Goal: Task Accomplishment & Management: Use online tool/utility

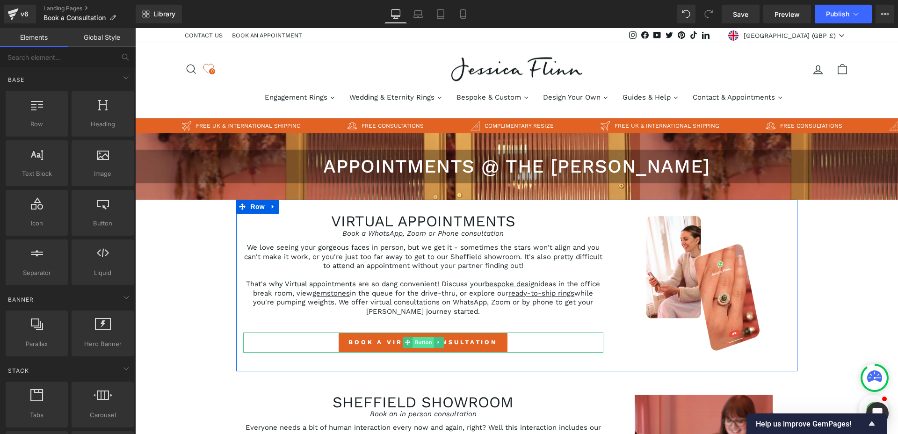
click at [420, 346] on span "Button" at bounding box center [424, 342] width 22 height 11
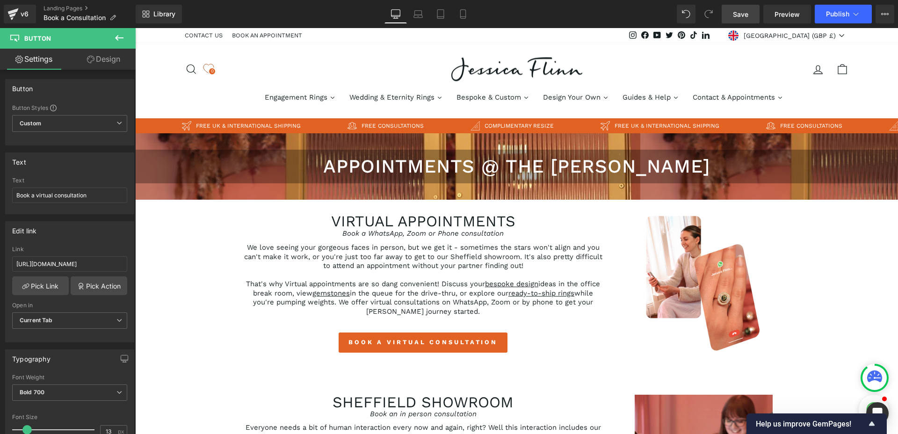
click at [748, 16] on span "Save" at bounding box center [740, 14] width 15 height 10
click at [828, 15] on span "Publish" at bounding box center [837, 13] width 23 height 7
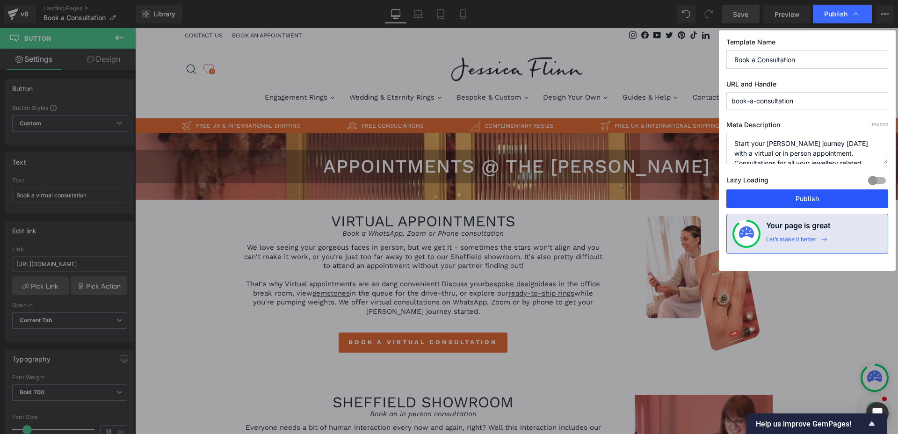
click at [797, 201] on button "Publish" at bounding box center [808, 198] width 162 height 19
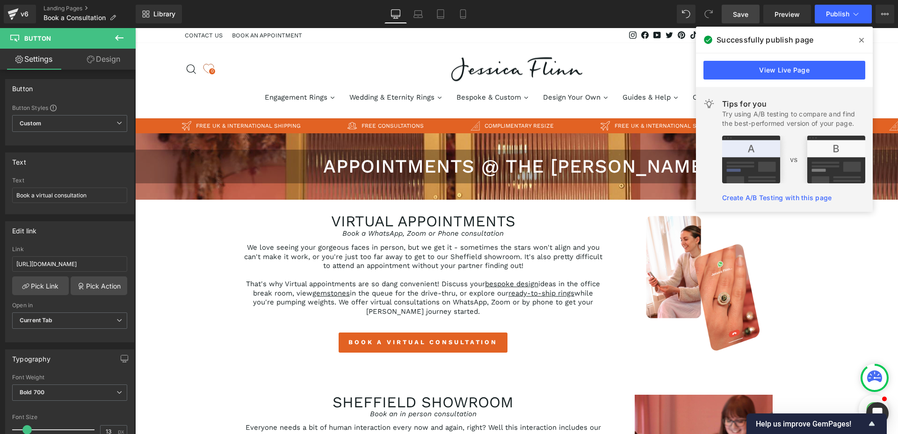
click at [863, 38] on icon at bounding box center [861, 40] width 5 height 5
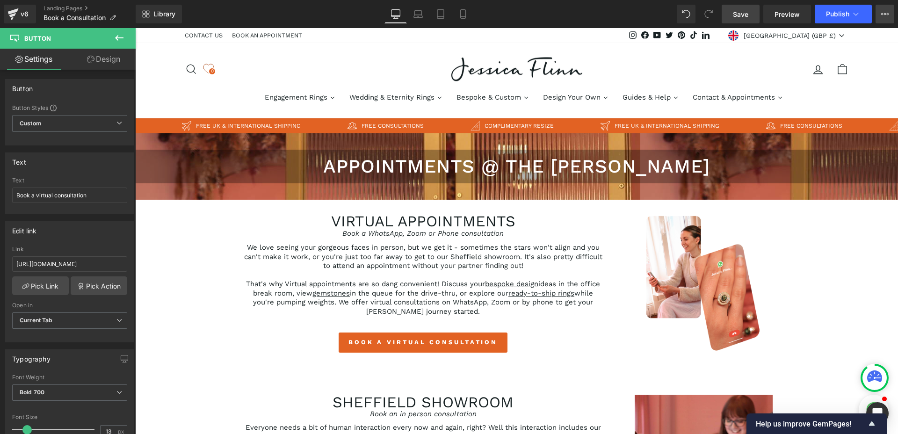
click at [883, 14] on icon at bounding box center [882, 14] width 2 height 2
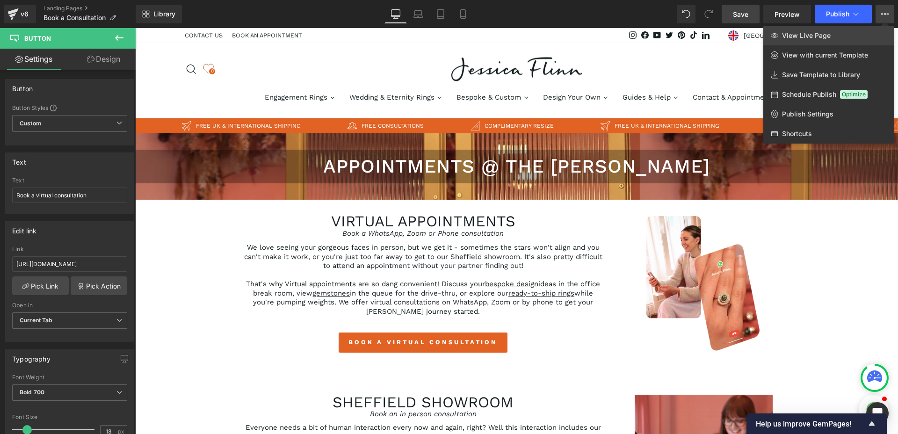
click at [829, 35] on span "View Live Page" at bounding box center [806, 35] width 49 height 8
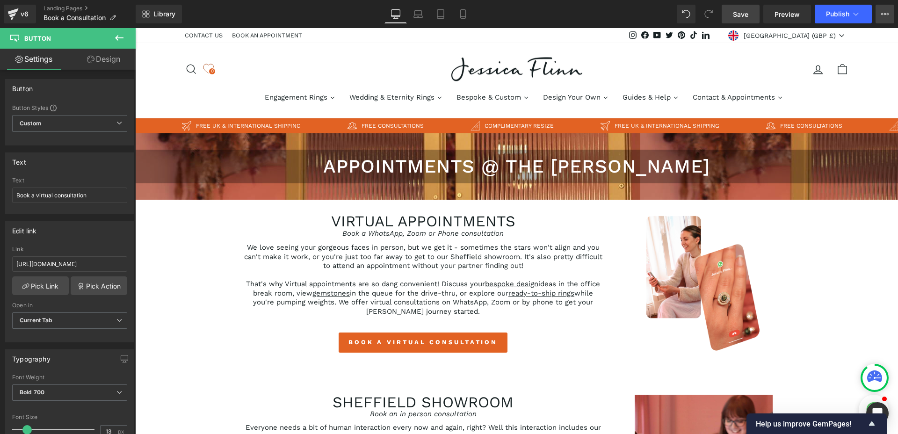
click at [885, 14] on icon at bounding box center [884, 13] width 7 height 7
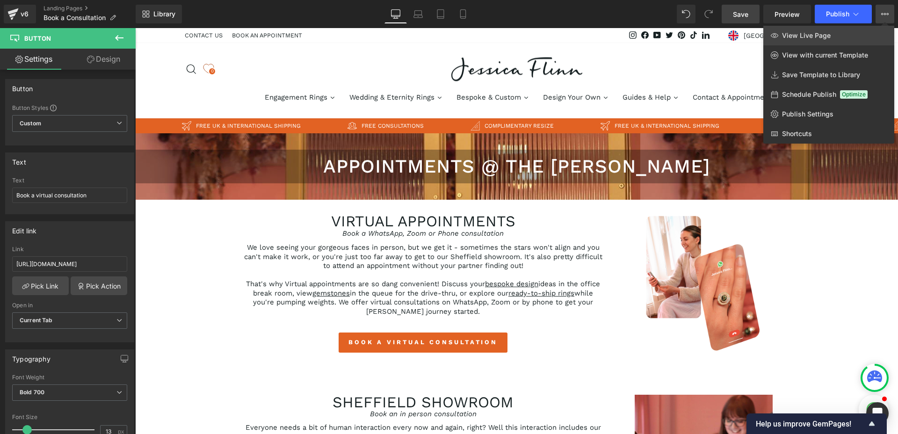
click at [843, 32] on link "View Live Page" at bounding box center [828, 36] width 131 height 20
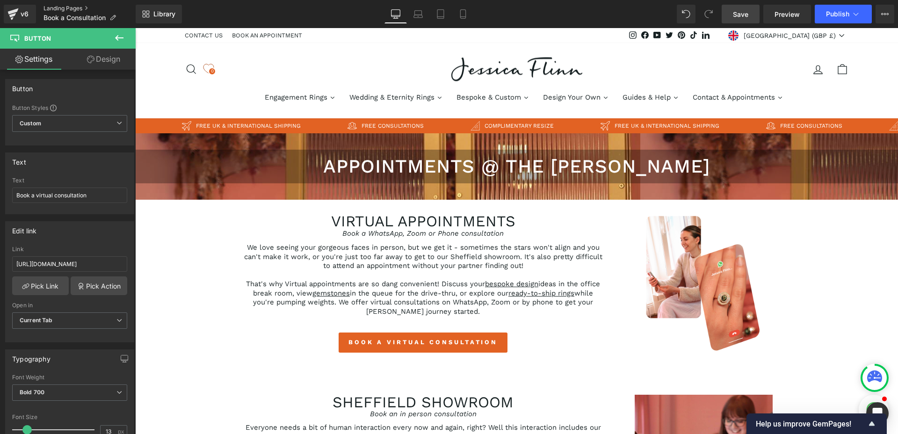
click at [51, 7] on link "Landing Pages" at bounding box center [90, 8] width 92 height 7
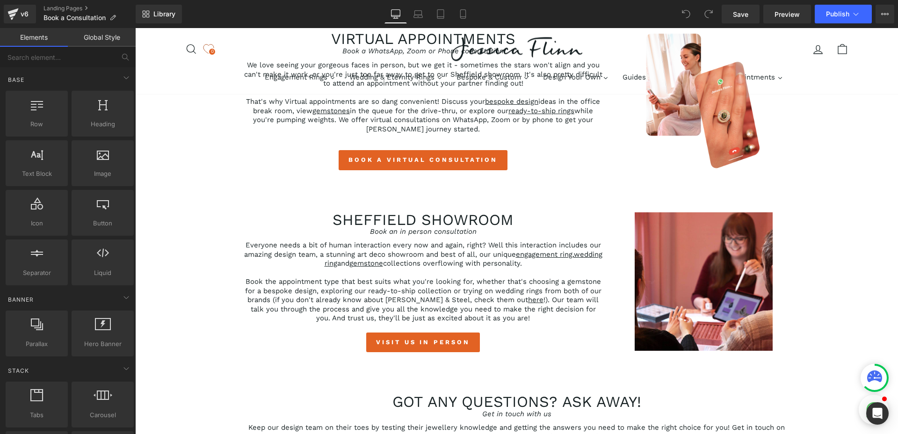
scroll to position [254, 0]
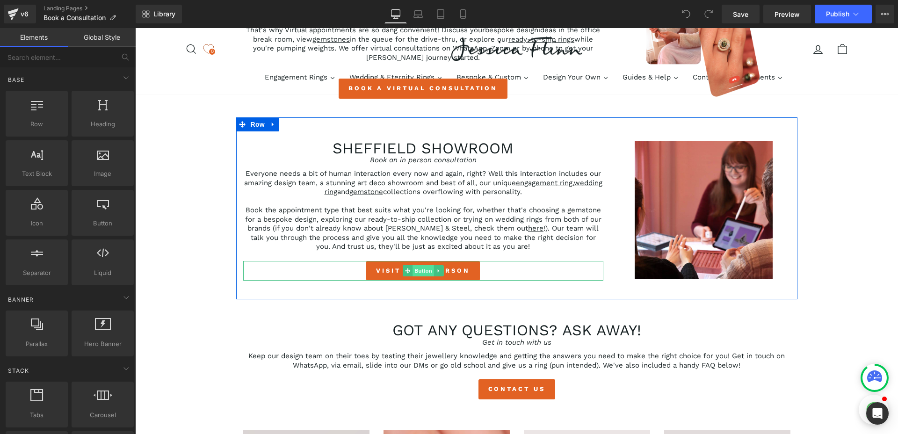
click at [417, 271] on span "Button" at bounding box center [424, 270] width 22 height 11
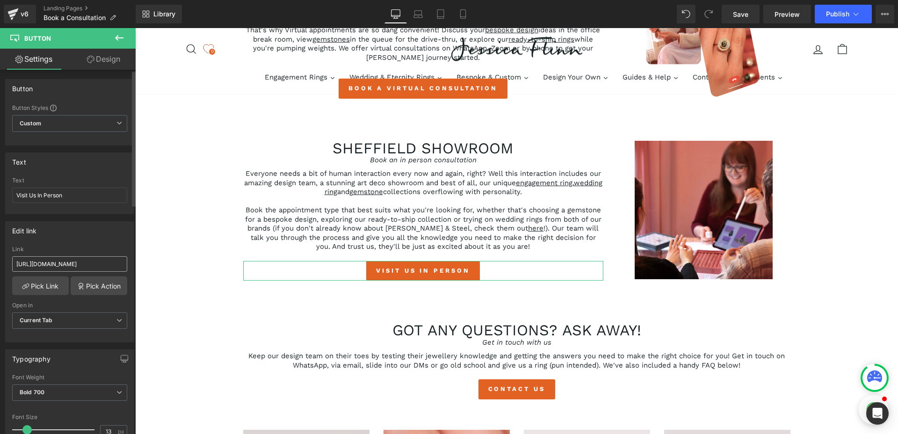
scroll to position [0, 48]
click at [47, 286] on link "Pick Link" at bounding box center [40, 285] width 57 height 19
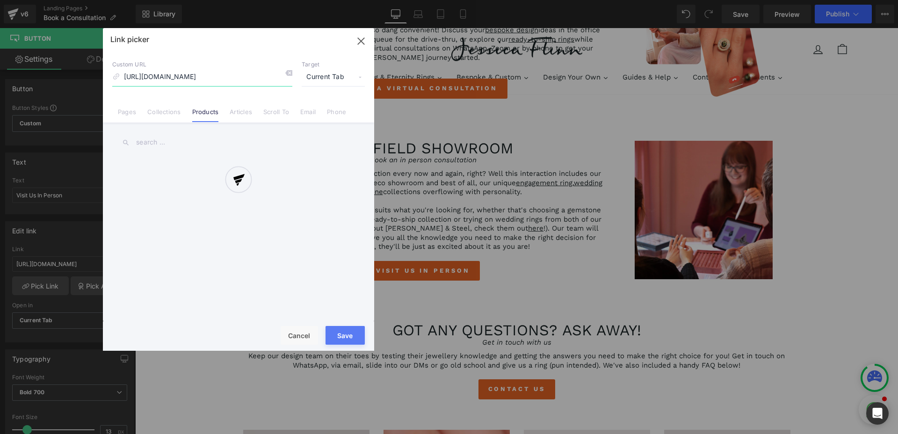
scroll to position [0, 12]
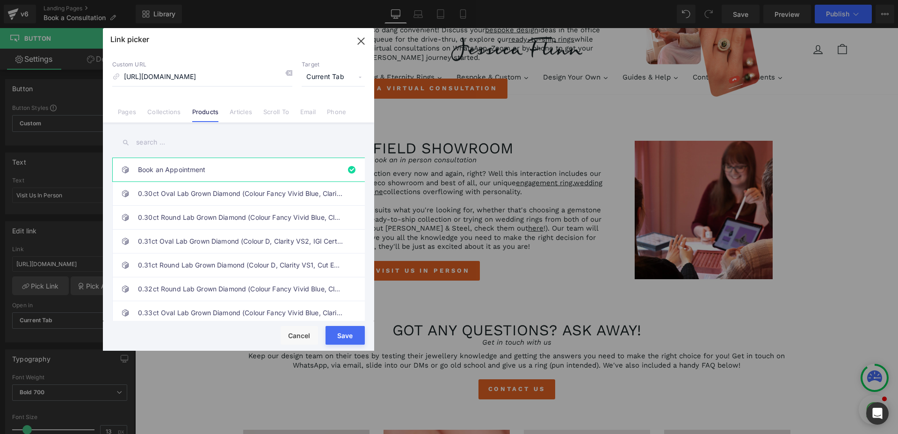
click at [229, 138] on input "text" at bounding box center [238, 142] width 253 height 21
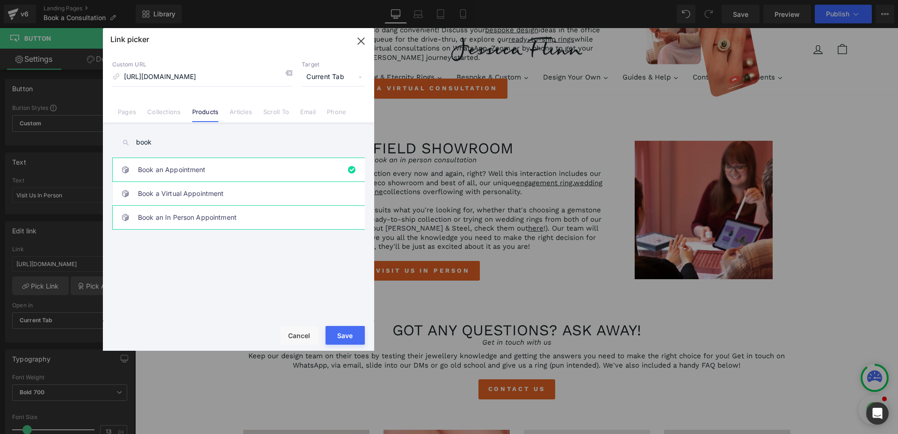
type input "book"
click at [202, 219] on link "Book an In Person Appointment" at bounding box center [241, 217] width 206 height 23
type input "/products/book-an-in-person-appointment"
click at [338, 334] on button "Save" at bounding box center [345, 335] width 39 height 19
type input "/products/book-an-in-person-appointment"
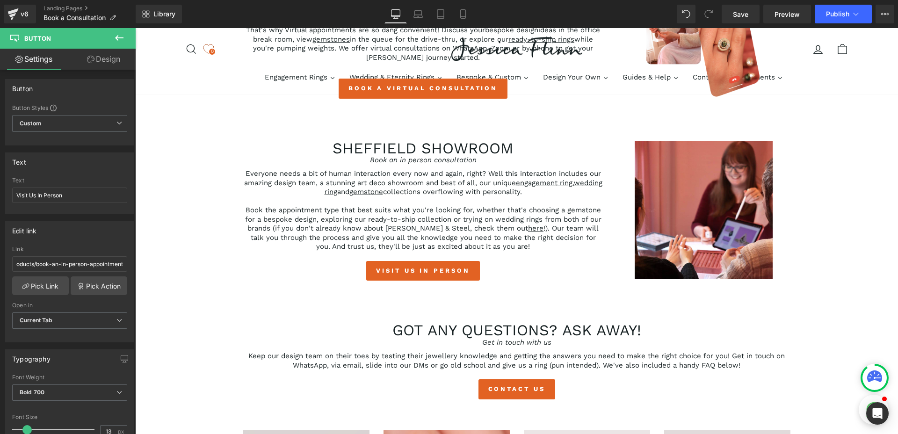
scroll to position [0, 11]
click at [737, 14] on span "Save" at bounding box center [740, 14] width 15 height 10
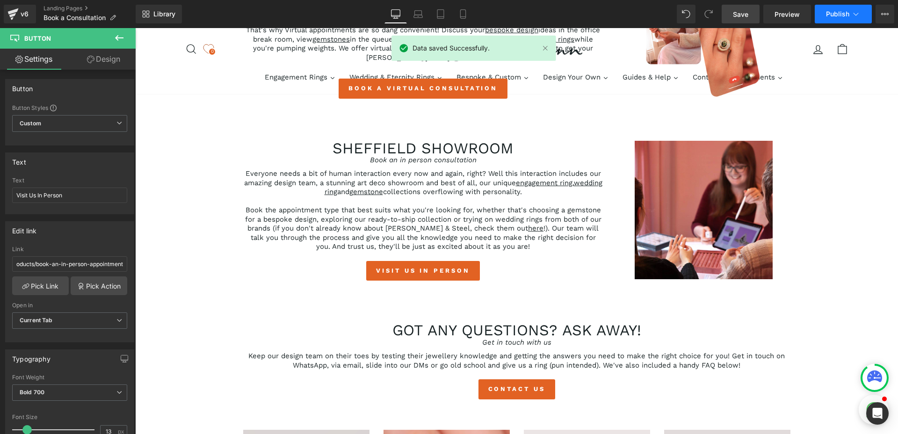
click at [834, 14] on span "Publish" at bounding box center [837, 13] width 23 height 7
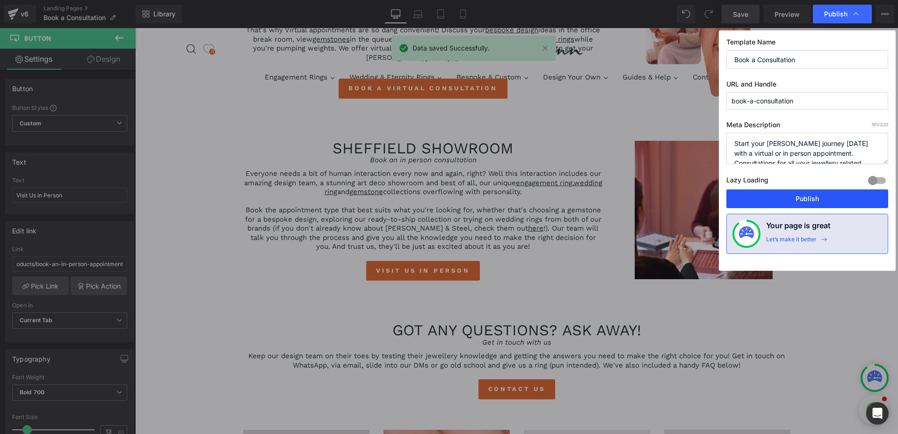
click at [795, 197] on button "Publish" at bounding box center [808, 198] width 162 height 19
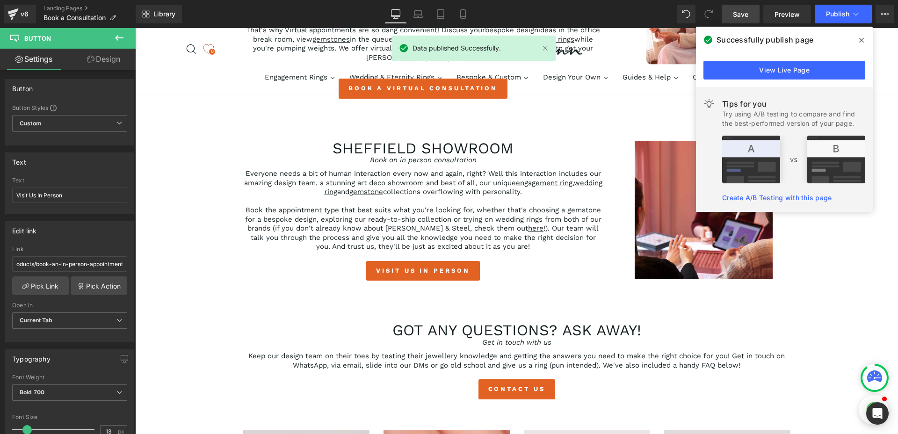
drag, startPoint x: 862, startPoint y: 41, endPoint x: 727, endPoint y: 13, distance: 138.5
click at [862, 41] on icon at bounding box center [861, 40] width 5 height 5
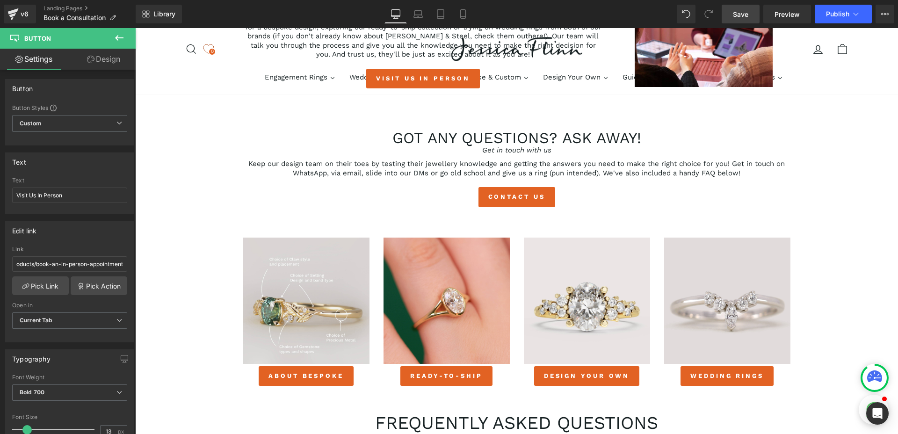
scroll to position [445, 0]
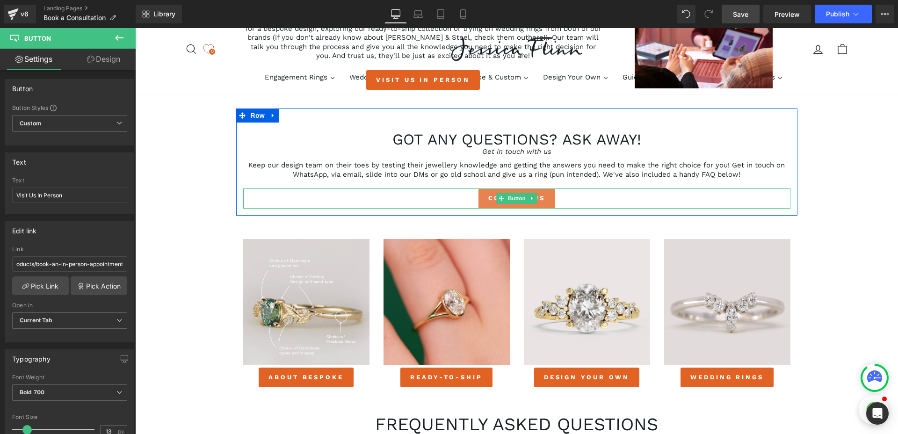
click at [515, 198] on span "Button" at bounding box center [517, 198] width 22 height 11
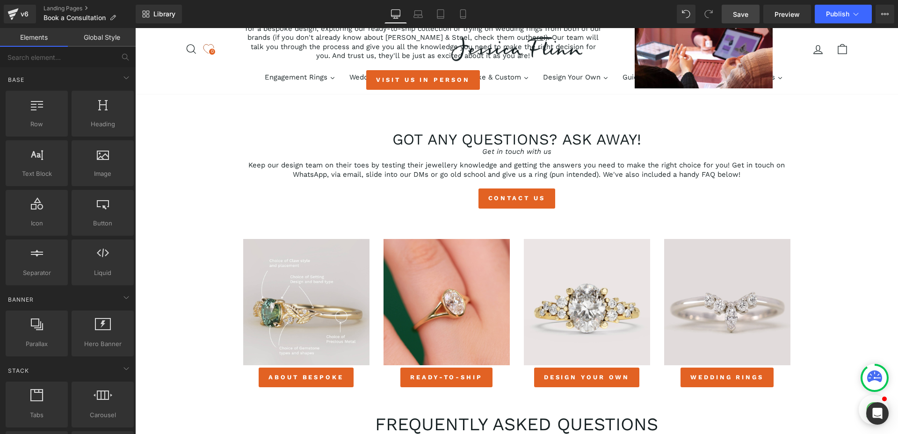
click at [196, 274] on div "appointments @ the flinn Heading Row virtual appointments Book a WhatsApp, Zoom…" at bounding box center [516, 249] width 763 height 1122
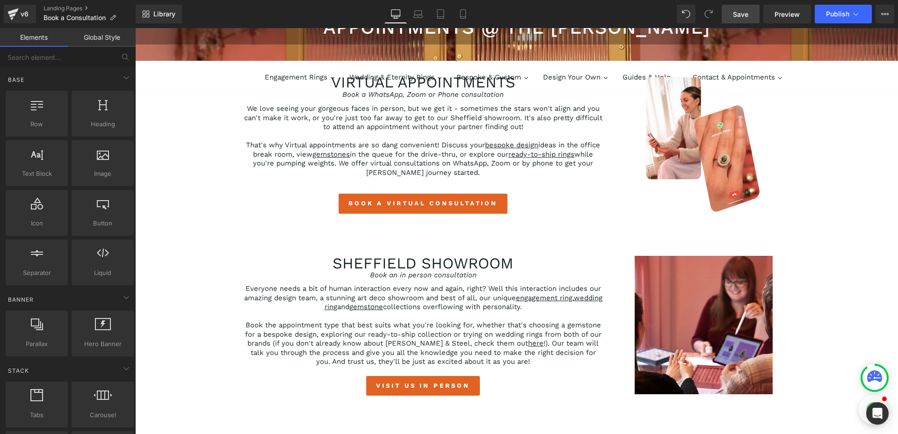
scroll to position [0, 0]
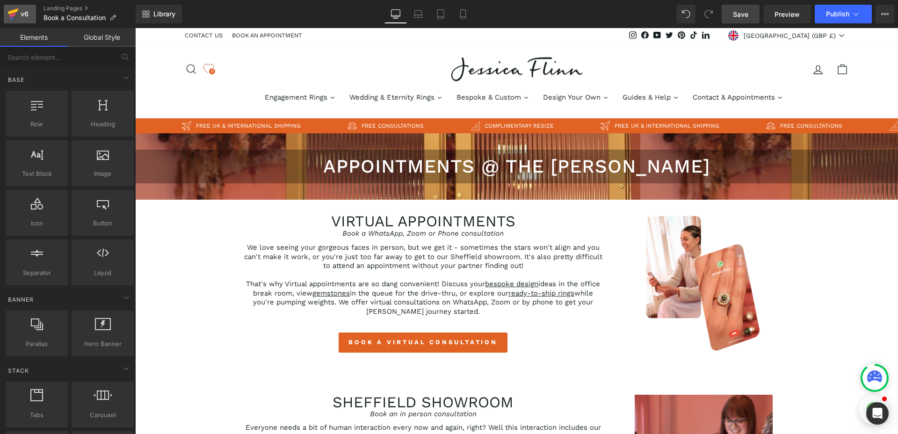
click at [25, 11] on div "v6" at bounding box center [25, 14] width 12 height 12
